Goal: Task Accomplishment & Management: Use online tool/utility

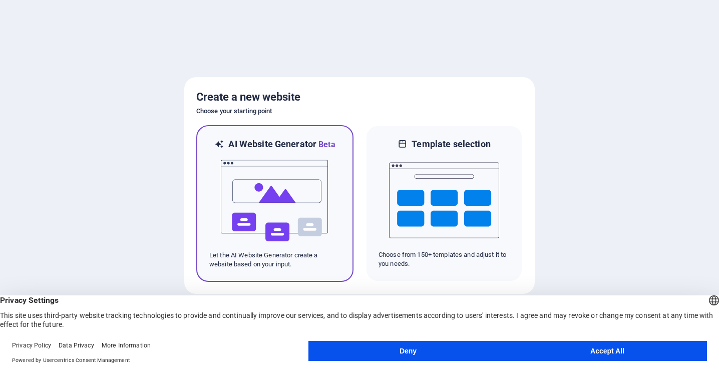
click at [278, 202] on img at bounding box center [275, 201] width 110 height 100
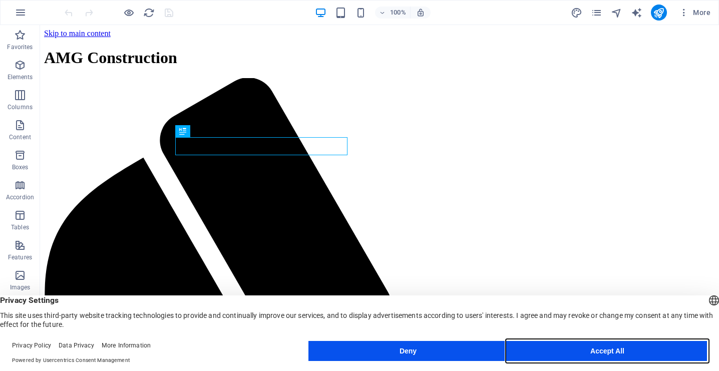
click at [594, 358] on button "Accept All" at bounding box center [607, 351] width 199 height 20
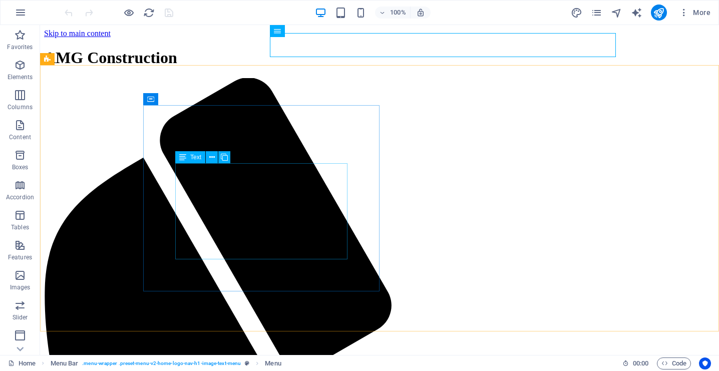
click at [192, 157] on span "Text" at bounding box center [195, 157] width 11 height 6
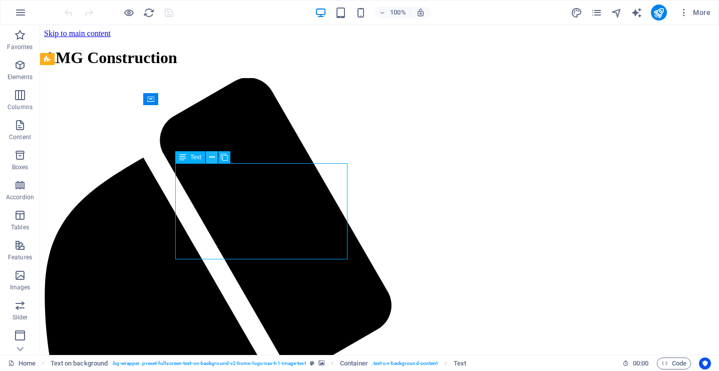
click at [212, 158] on icon at bounding box center [212, 157] width 6 height 11
click at [523, 364] on div "Home Text on background . bg-wrapper .preset-fullscreen-text-on-background-v2-h…" at bounding box center [311, 363] width 606 height 12
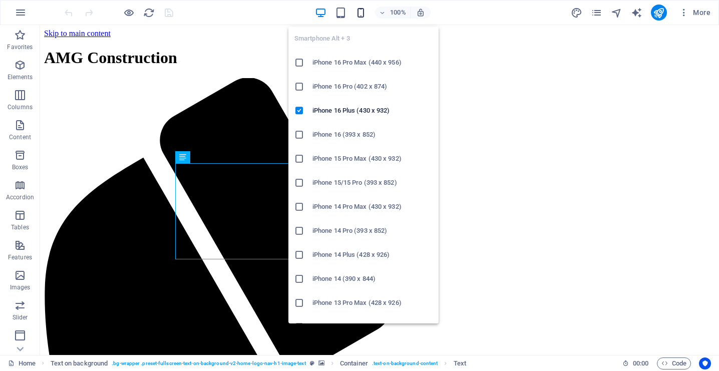
click at [360, 15] on icon "button" at bounding box center [361, 13] width 12 height 12
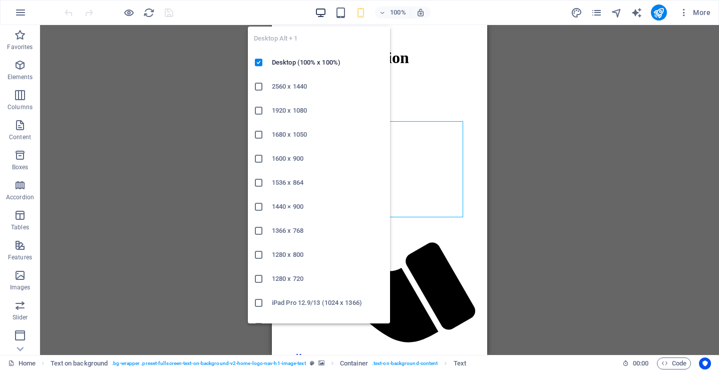
click at [323, 14] on icon "button" at bounding box center [321, 13] width 12 height 12
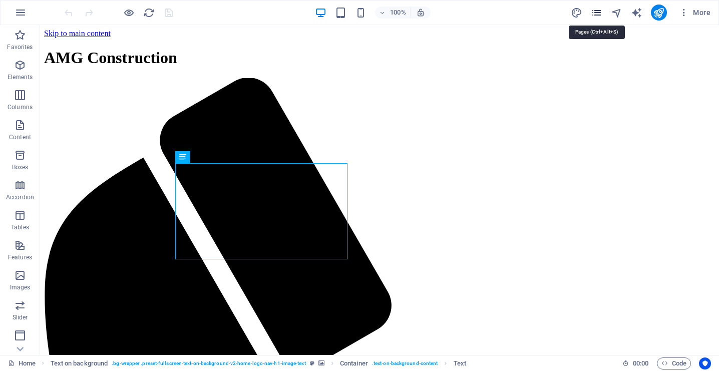
click at [599, 14] on icon "pages" at bounding box center [597, 13] width 12 height 12
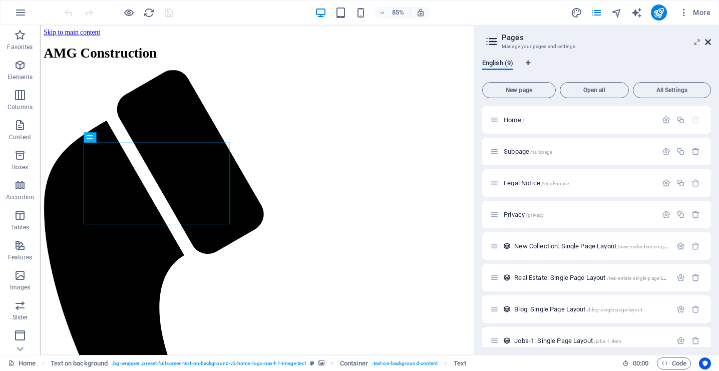
click at [705, 41] on icon at bounding box center [708, 42] width 6 height 8
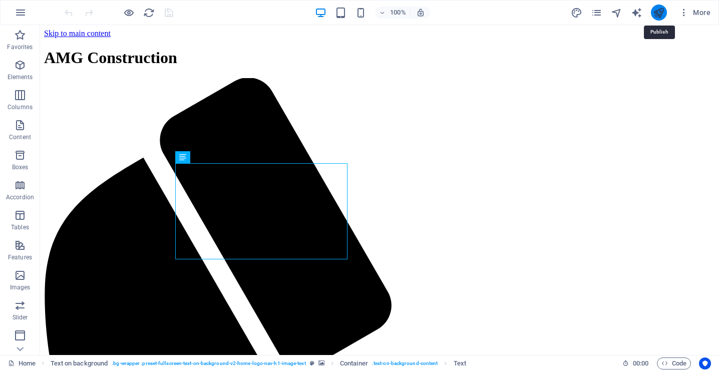
click at [658, 9] on icon "publish" at bounding box center [659, 13] width 12 height 12
